Goal: Task Accomplishment & Management: Complete application form

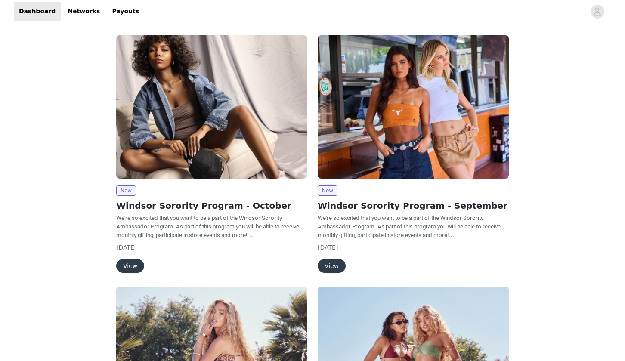
click at [138, 263] on button "View" at bounding box center [130, 266] width 28 height 14
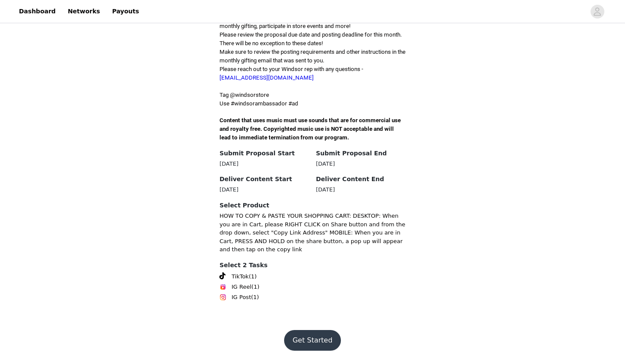
scroll to position [293, 0]
click at [322, 340] on button "Get Started" at bounding box center [312, 340] width 57 height 21
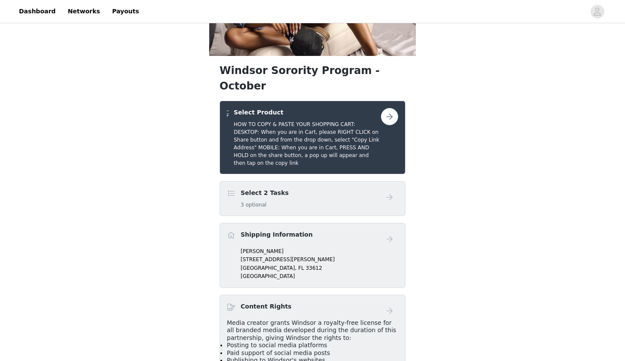
scroll to position [111, 0]
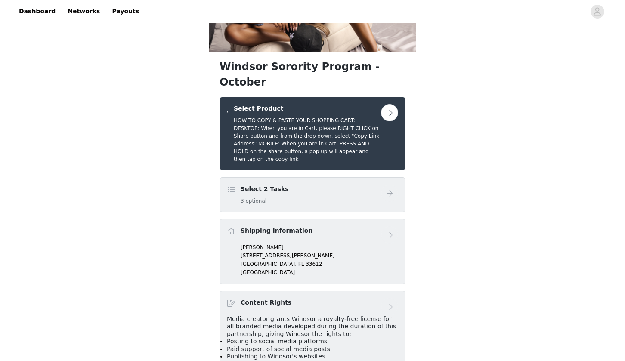
click at [357, 205] on div "Select 2 Tasks 3 optional" at bounding box center [304, 195] width 154 height 20
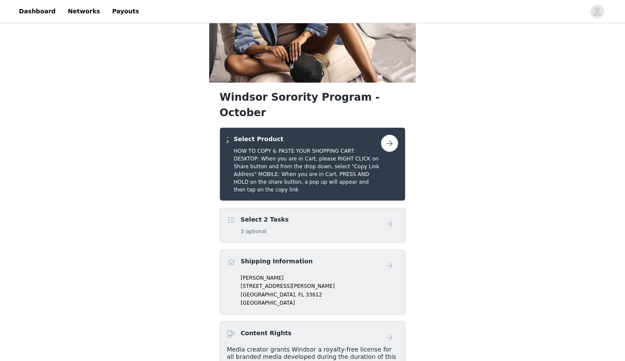
scroll to position [79, 0]
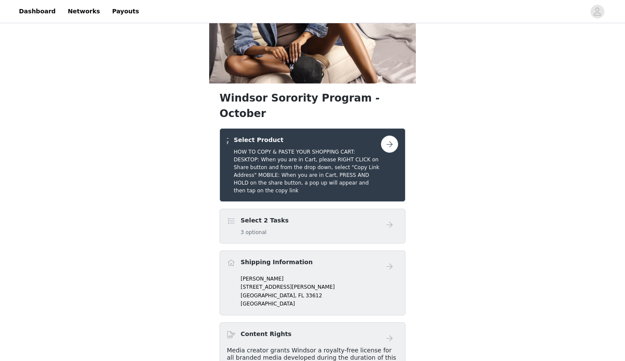
click at [385, 153] on button "button" at bounding box center [389, 143] width 17 height 17
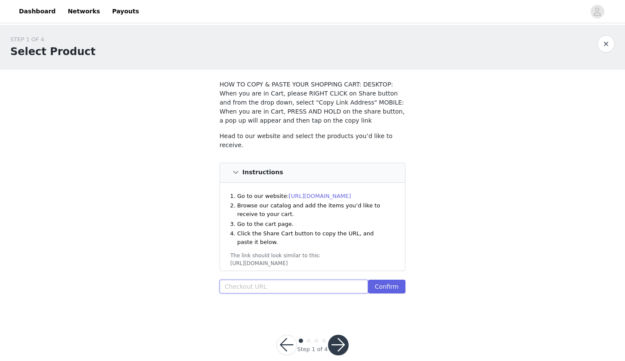
click at [295, 289] on input "text" at bounding box center [293, 287] width 148 height 14
paste input "https://www.windsorstore.com/cart/43466358489139:1,42894677508147:1,43485351411…"
type input "https://www.windsorstore.com/cart/43466358489139:1,42894677508147:1,43485351411…"
click at [403, 287] on button "Confirm" at bounding box center [386, 287] width 37 height 14
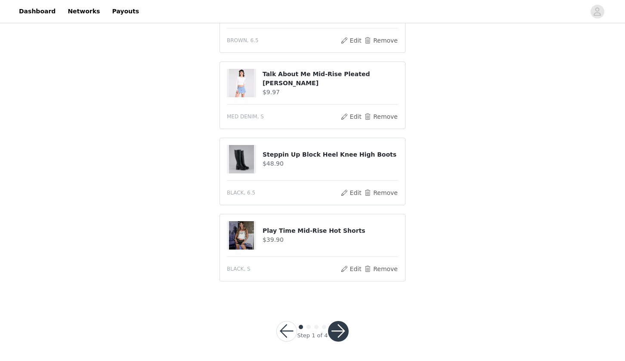
scroll to position [692, 0]
click at [333, 332] on button "button" at bounding box center [338, 331] width 21 height 21
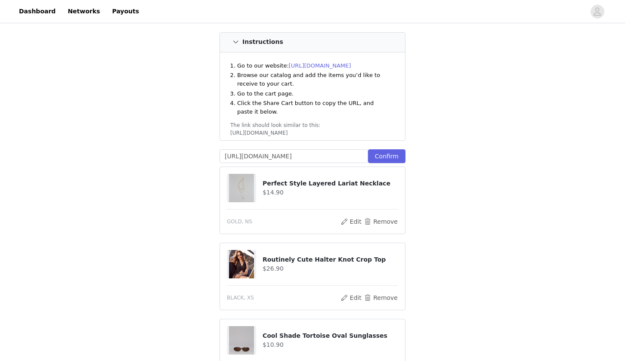
scroll to position [217, 0]
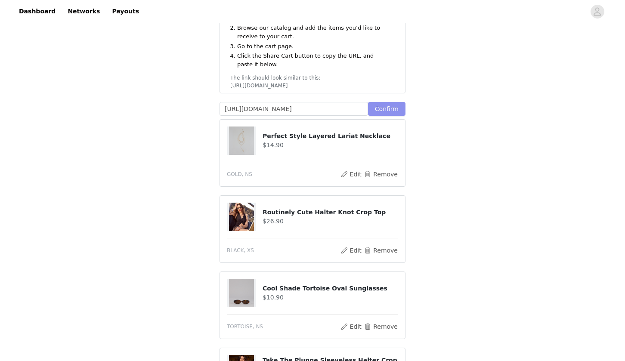
click at [383, 103] on button "Confirm" at bounding box center [386, 109] width 37 height 14
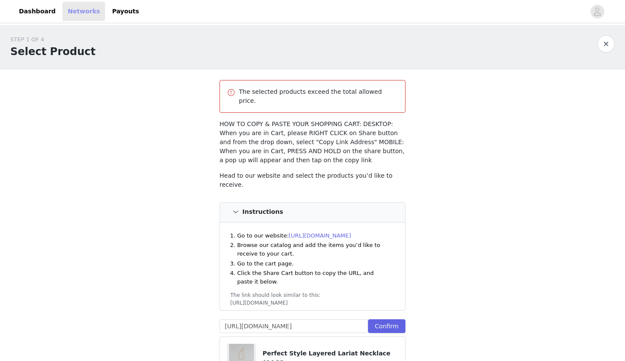
scroll to position [79, 0]
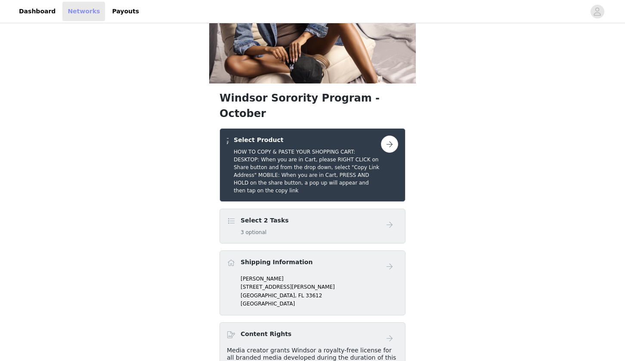
scroll to position [293, 0]
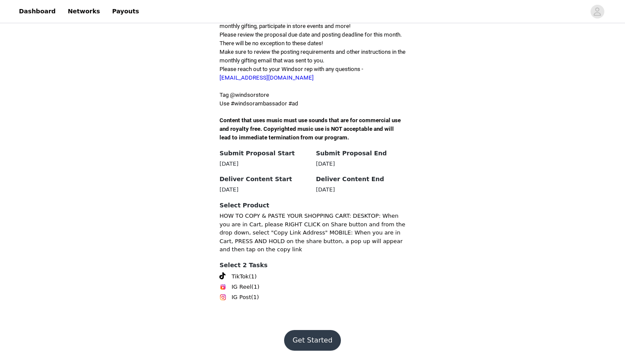
scroll to position [293, 0]
click at [410, 3] on div at bounding box center [364, 11] width 441 height 19
click at [308, 345] on button "Get Started" at bounding box center [312, 340] width 57 height 21
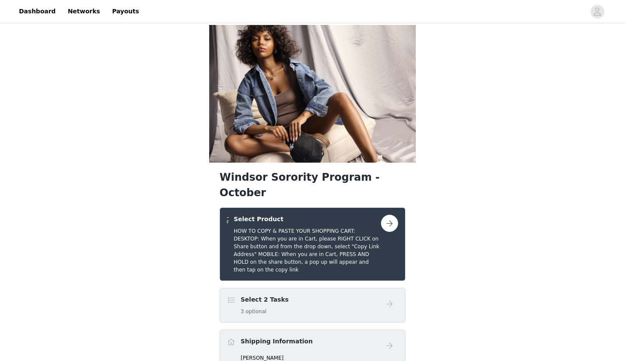
click at [388, 232] on button "button" at bounding box center [389, 223] width 17 height 17
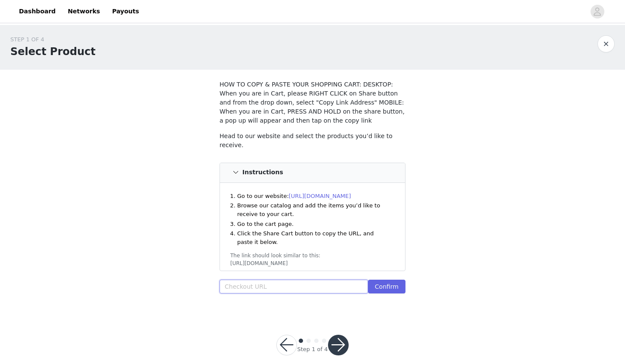
click at [327, 286] on input "text" at bounding box center [293, 287] width 148 height 14
paste input "https://www.windsorstore.com/cart/43466358489139:1,42894677508147:1,43328723320…"
type input "https://www.windsorstore.com/cart/43466358489139:1,42894677508147:1,43328723320…"
click at [384, 281] on button "Confirm" at bounding box center [386, 287] width 37 height 14
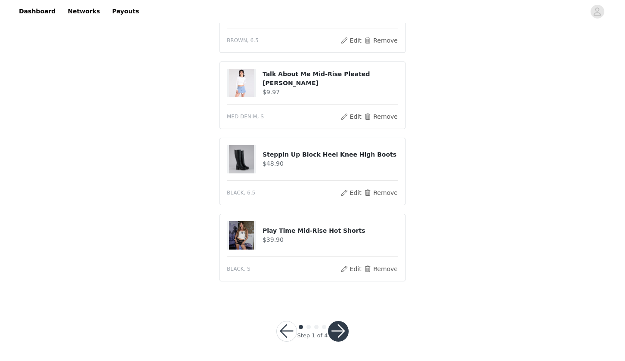
scroll to position [616, 0]
click at [339, 324] on button "button" at bounding box center [338, 331] width 21 height 21
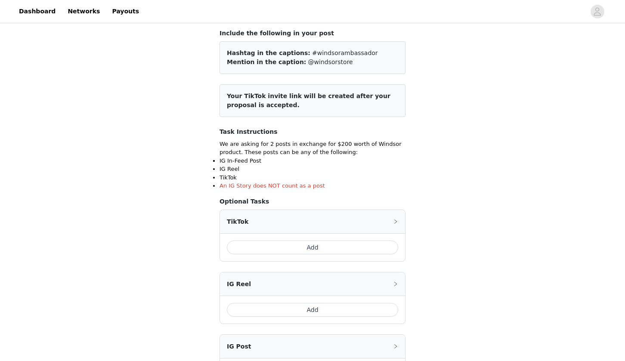
scroll to position [113, 0]
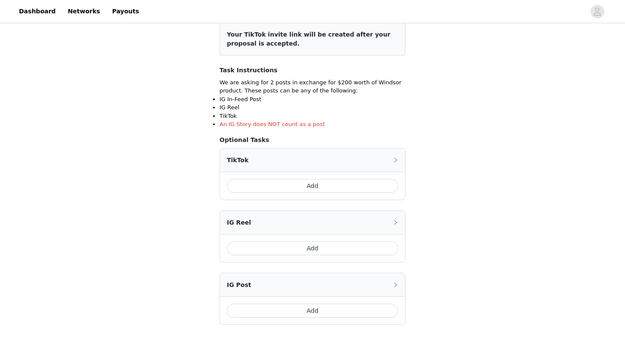
click at [320, 193] on div "Add" at bounding box center [312, 186] width 185 height 28
click at [318, 187] on button "Add" at bounding box center [312, 186] width 171 height 14
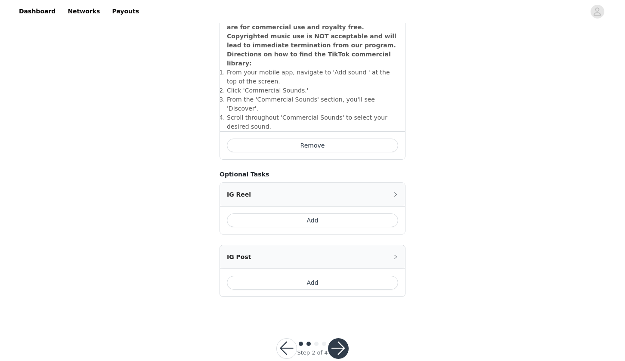
scroll to position [302, 0]
click at [297, 276] on button "Add" at bounding box center [312, 283] width 171 height 14
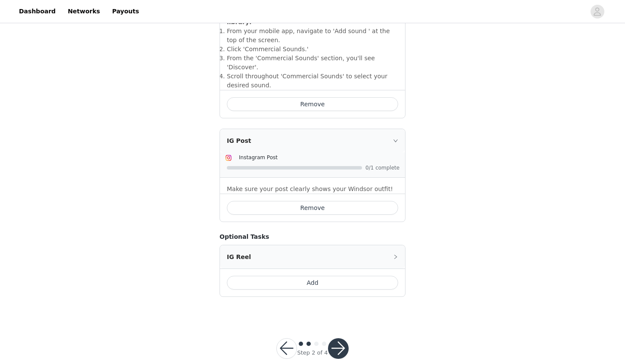
scroll to position [344, 0]
click at [347, 339] on button "button" at bounding box center [338, 349] width 21 height 21
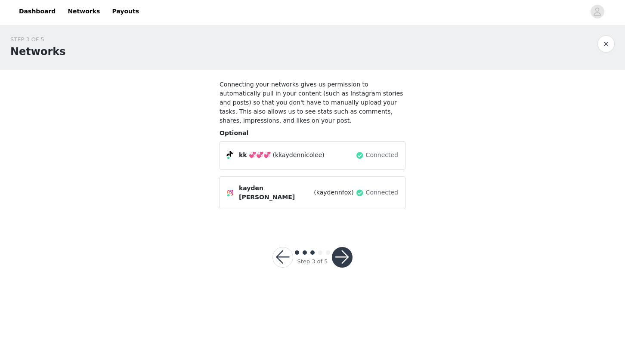
click at [345, 254] on button "button" at bounding box center [342, 257] width 21 height 21
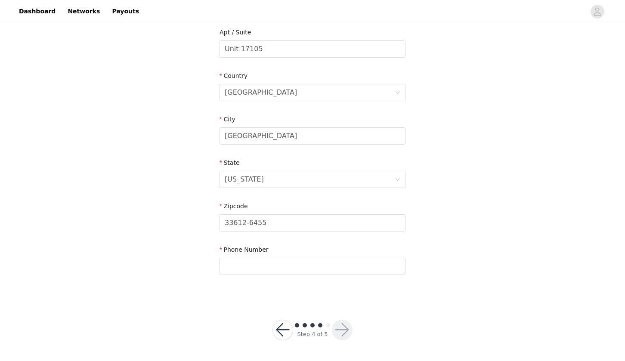
scroll to position [225, 0]
type input "8133136081"
click at [340, 328] on button "button" at bounding box center [342, 330] width 21 height 21
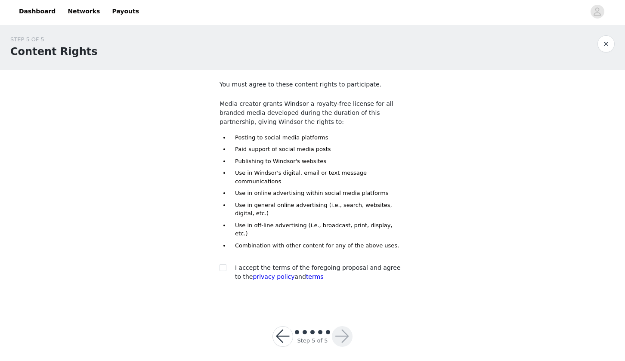
click at [329, 263] on div "I accept the terms of the foregoing proposal and agree to the privacy policy an…" at bounding box center [320, 272] width 170 height 18
click at [223, 264] on input "checkbox" at bounding box center [222, 267] width 6 height 6
checkbox input "true"
click at [336, 326] on button "button" at bounding box center [342, 336] width 21 height 21
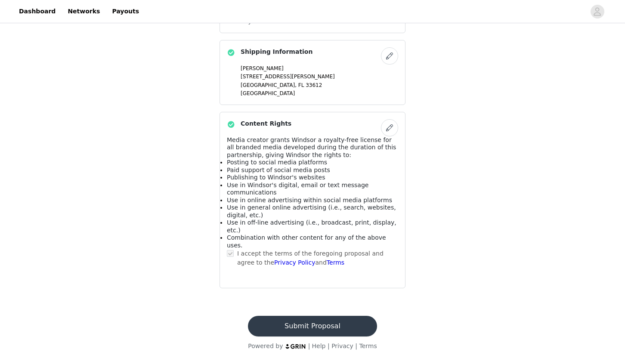
click at [332, 324] on button "Submit Proposal" at bounding box center [312, 326] width 129 height 21
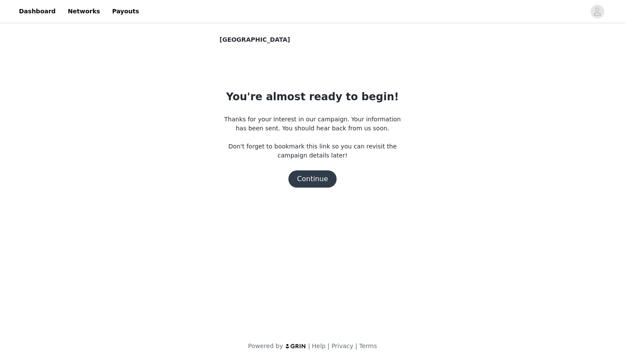
click at [313, 183] on button "Continue" at bounding box center [312, 178] width 48 height 17
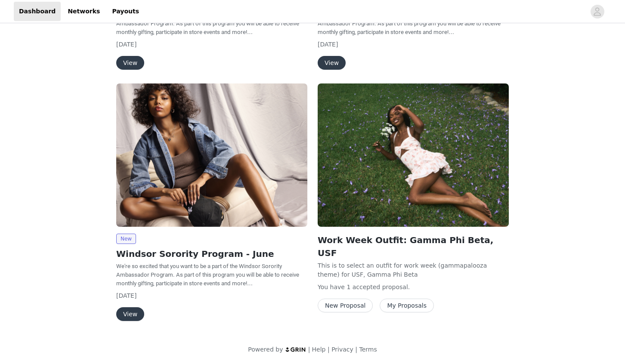
scroll to position [454, 0]
